Goal: Transaction & Acquisition: Book appointment/travel/reservation

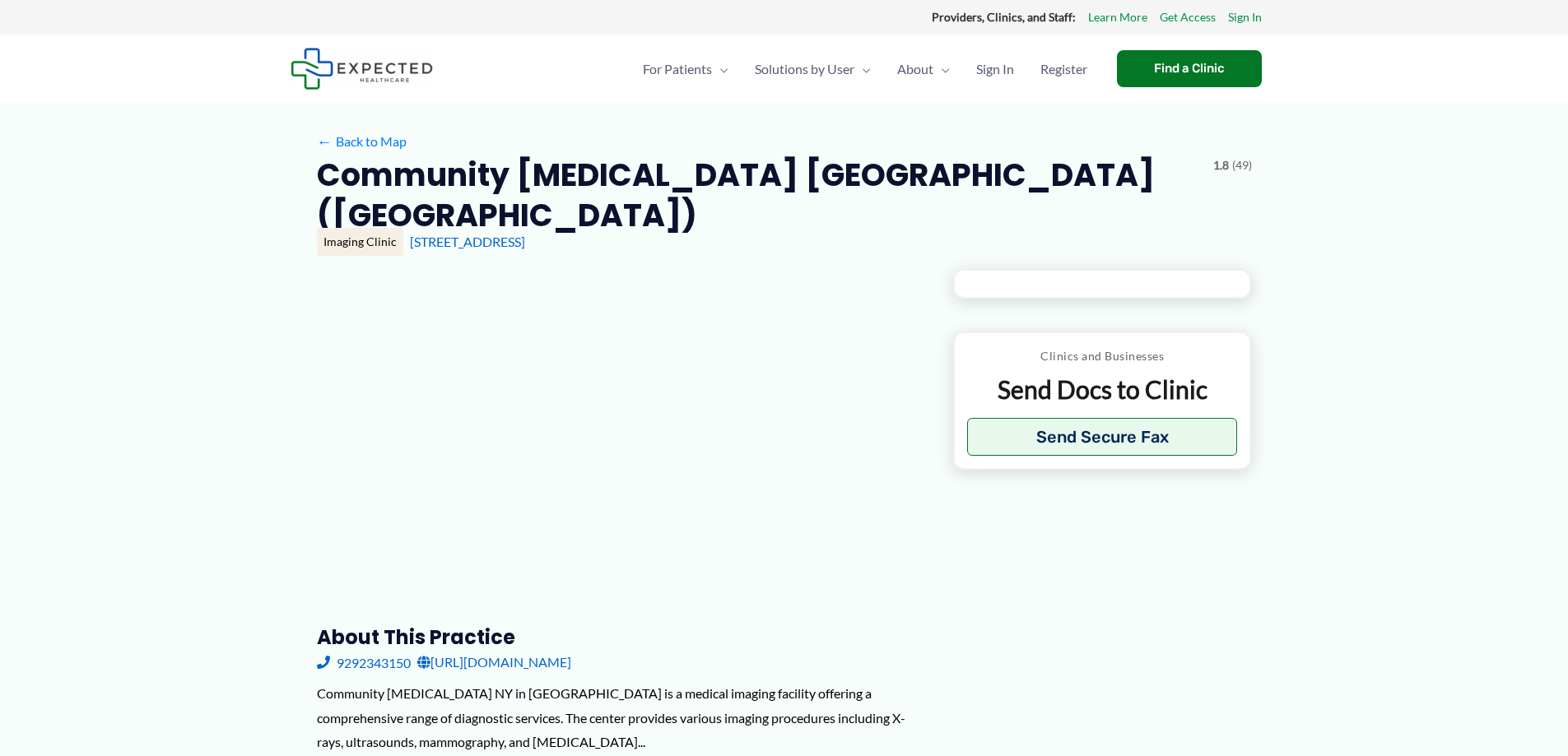
type input "**********"
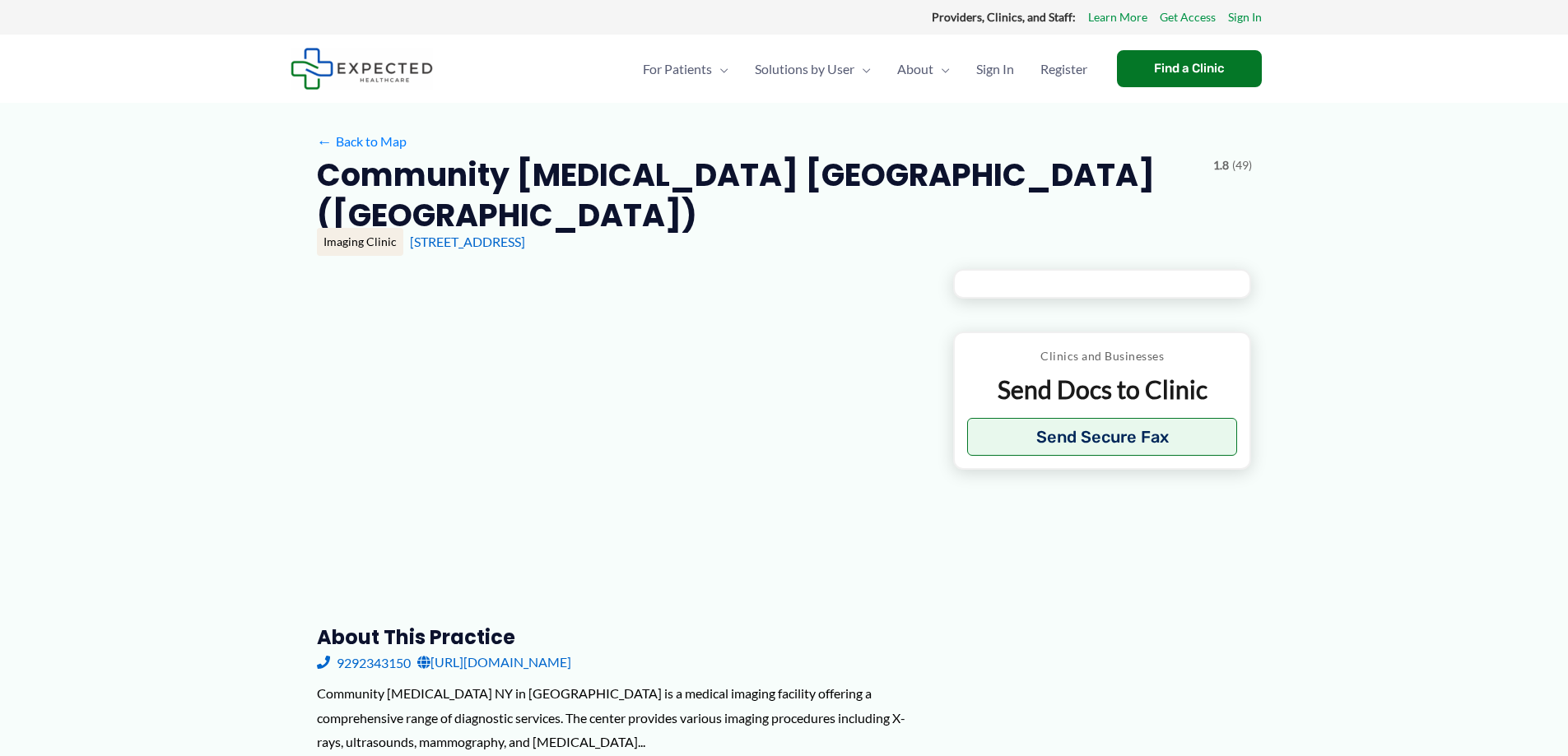
type input "**********"
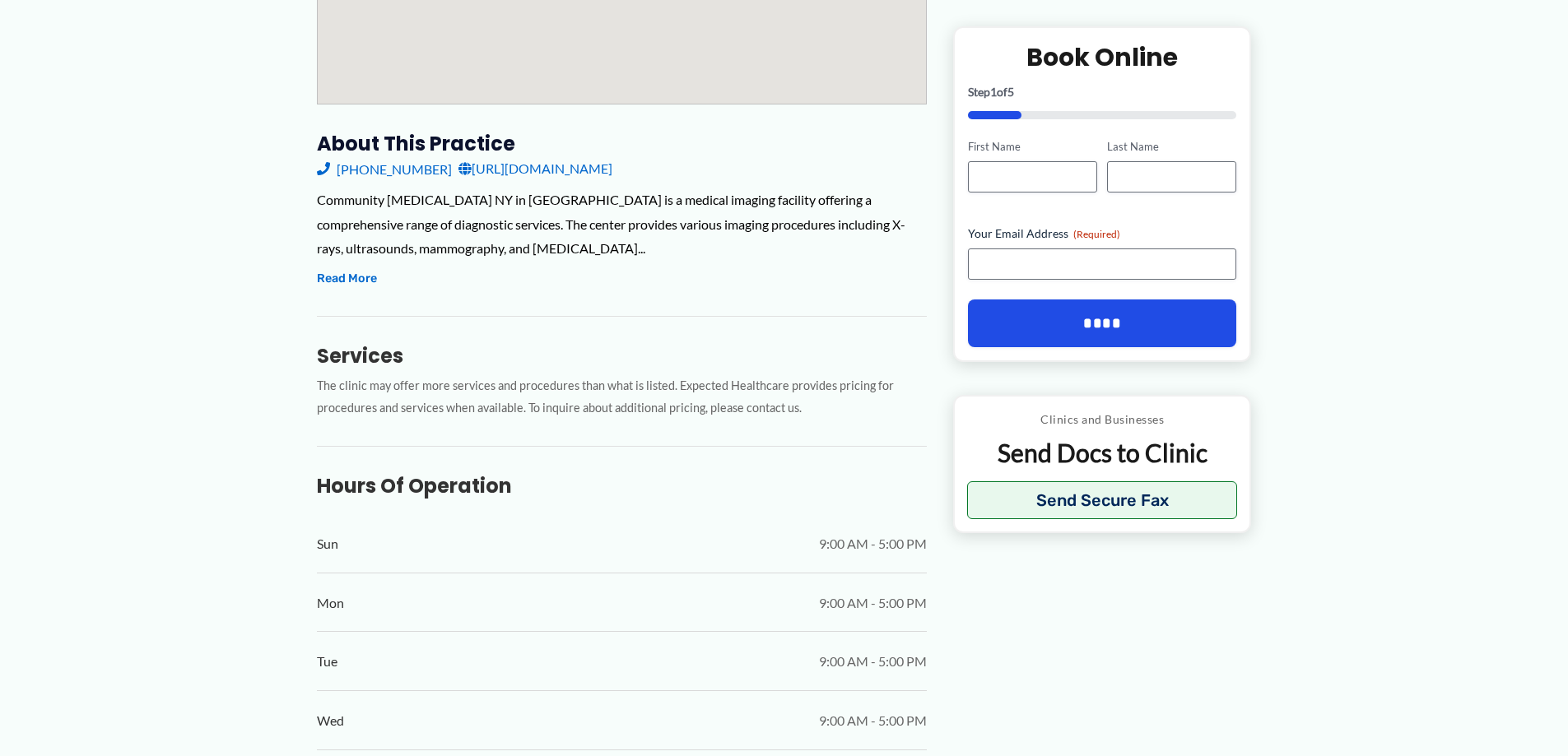
scroll to position [164, 0]
